Goal: Transaction & Acquisition: Purchase product/service

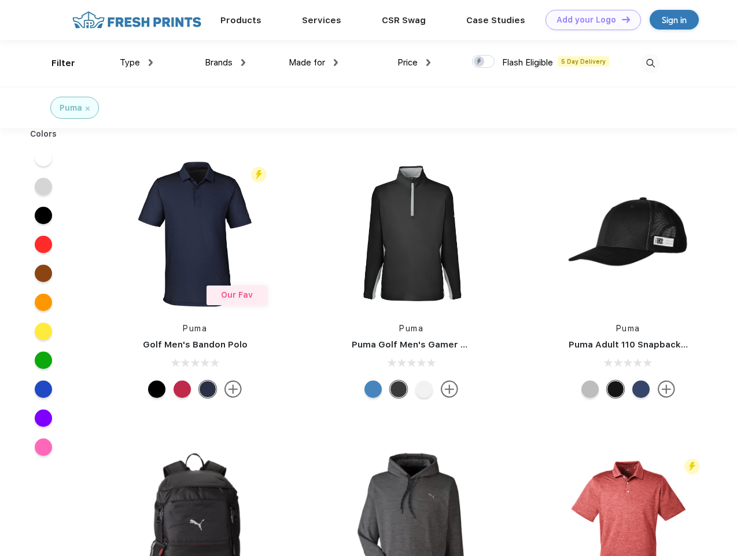
scroll to position [1, 0]
click at [589, 20] on link "Add your Logo Design Tool" at bounding box center [593, 20] width 95 height 20
click at [0, 0] on div "Design Tool" at bounding box center [0, 0] width 0 height 0
click at [621, 19] on link "Add your Logo Design Tool" at bounding box center [593, 20] width 95 height 20
click at [56, 63] on div "Filter" at bounding box center [64, 63] width 24 height 13
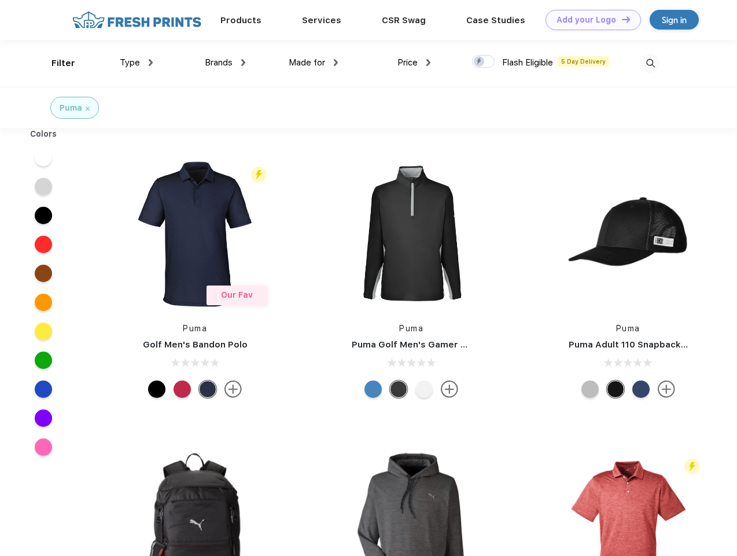
click at [137, 63] on span "Type" at bounding box center [130, 62] width 20 height 10
click at [225, 63] on span "Brands" at bounding box center [219, 62] width 28 height 10
click at [314, 63] on span "Made for" at bounding box center [307, 62] width 36 height 10
click at [414, 63] on span "Price" at bounding box center [408, 62] width 20 height 10
click at [484, 62] on div at bounding box center [483, 61] width 23 height 13
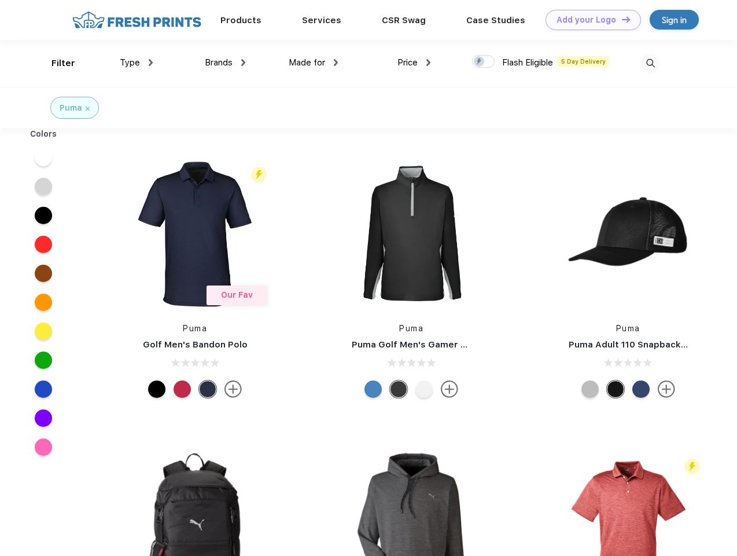
click at [480, 62] on input "checkbox" at bounding box center [476, 58] width 8 height 8
click at [650, 63] on img at bounding box center [650, 63] width 19 height 19
